Goal: Task Accomplishment & Management: Complete application form

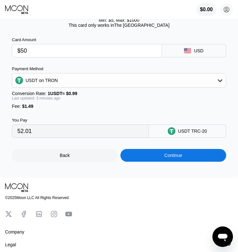
click at [183, 103] on div "Payment Method USDT on TRON Conversion Rate: 1 USDT ≈ $0.99 Last updated: 3 min…" at bounding box center [119, 87] width 214 height 42
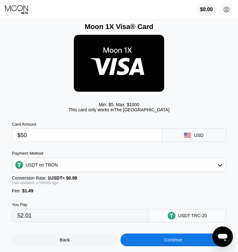
scroll to position [85, 0]
